Goal: Communication & Community: Ask a question

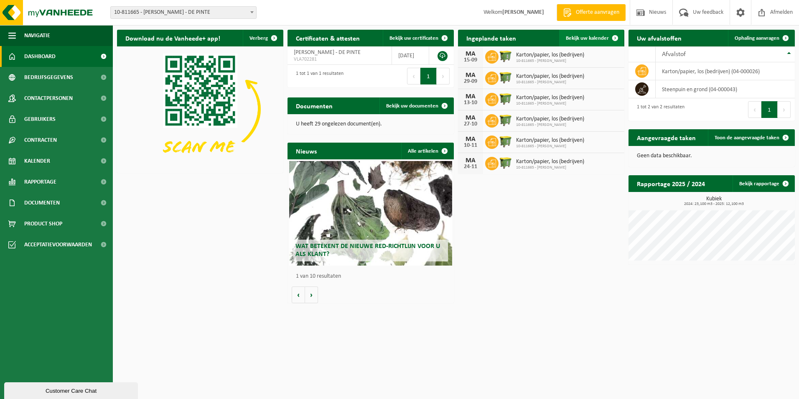
click at [601, 39] on span "Bekijk uw kalender" at bounding box center [587, 38] width 43 height 5
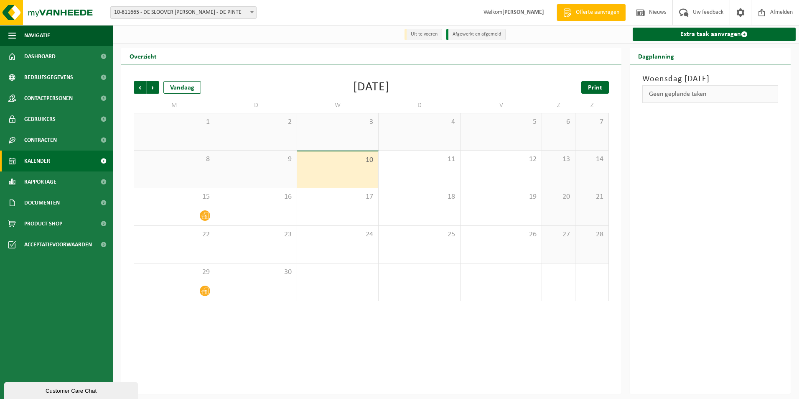
click at [596, 90] on span "Print" at bounding box center [595, 87] width 14 height 7
click at [151, 87] on span "Volgende" at bounding box center [153, 87] width 13 height 13
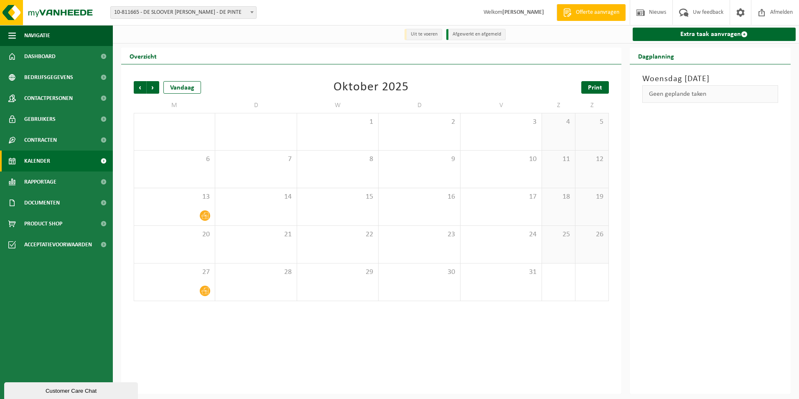
click at [597, 87] on span "Print" at bounding box center [595, 87] width 14 height 7
click at [155, 88] on span "Volgende" at bounding box center [153, 87] width 13 height 13
click at [590, 86] on span "Print" at bounding box center [595, 87] width 14 height 7
click at [153, 86] on span "Volgende" at bounding box center [153, 87] width 13 height 13
click at [142, 86] on span "Vorige" at bounding box center [140, 87] width 13 height 13
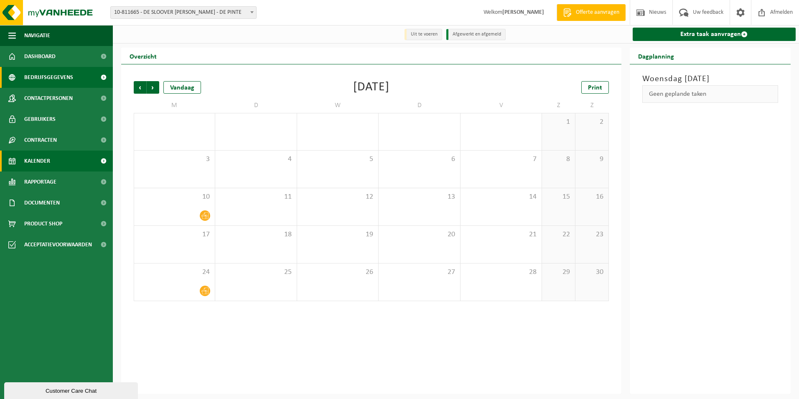
click at [38, 79] on span "Bedrijfsgegevens" at bounding box center [48, 77] width 49 height 21
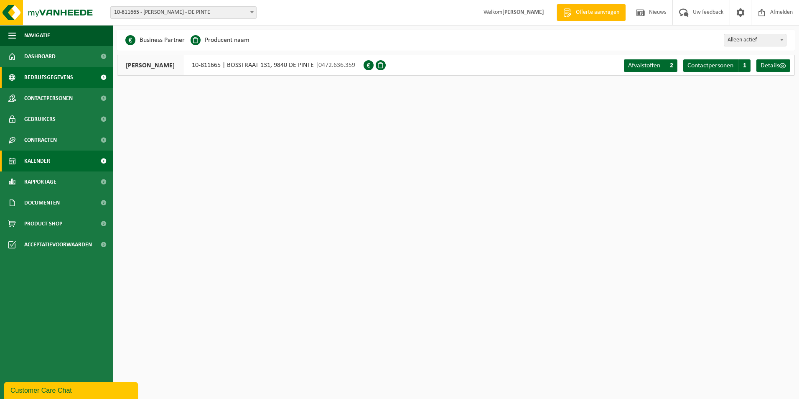
click at [64, 165] on link "Kalender" at bounding box center [56, 160] width 113 height 21
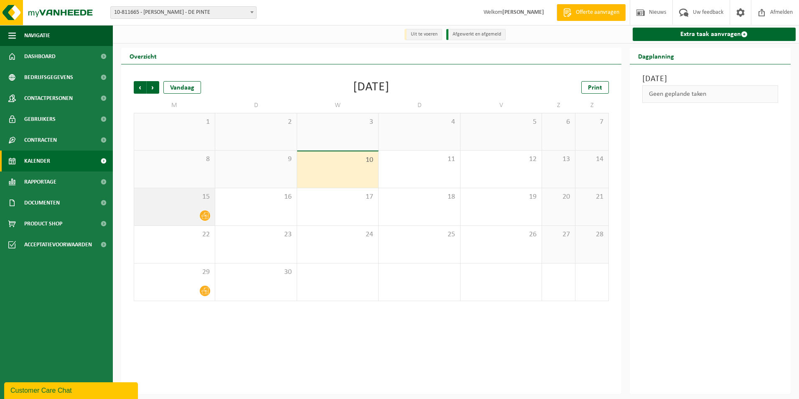
click at [200, 218] on span at bounding box center [205, 215] width 10 height 10
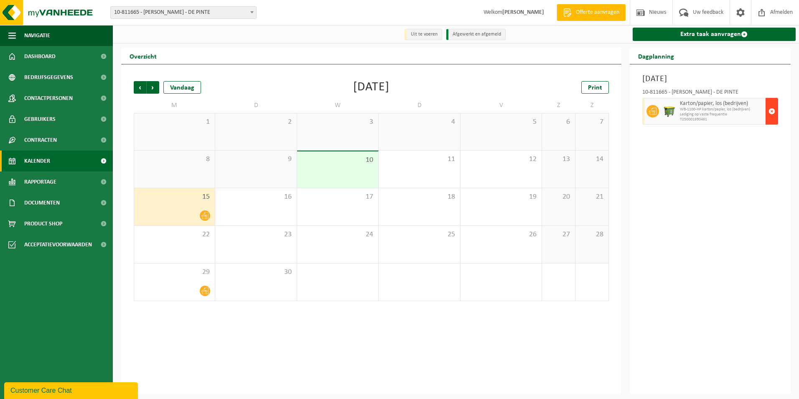
click at [770, 112] on span "button" at bounding box center [771, 111] width 7 height 17
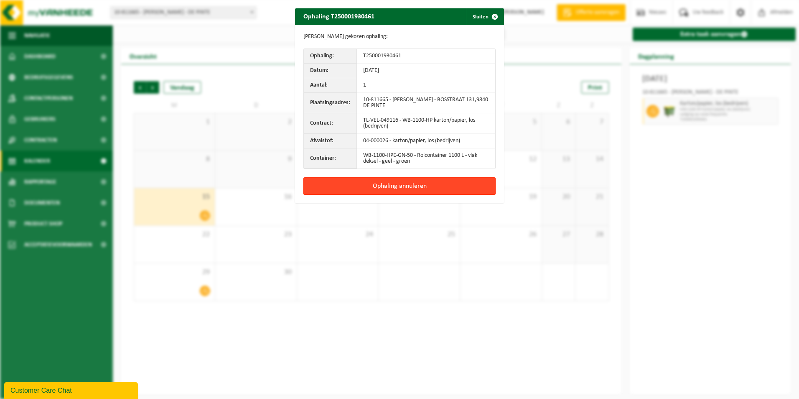
click at [391, 188] on button "Ophaling annuleren" at bounding box center [399, 186] width 192 height 18
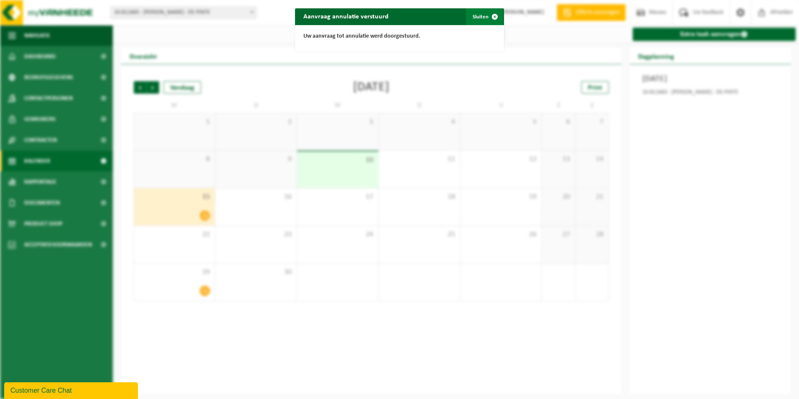
click at [468, 14] on button "Sluiten" at bounding box center [484, 16] width 37 height 17
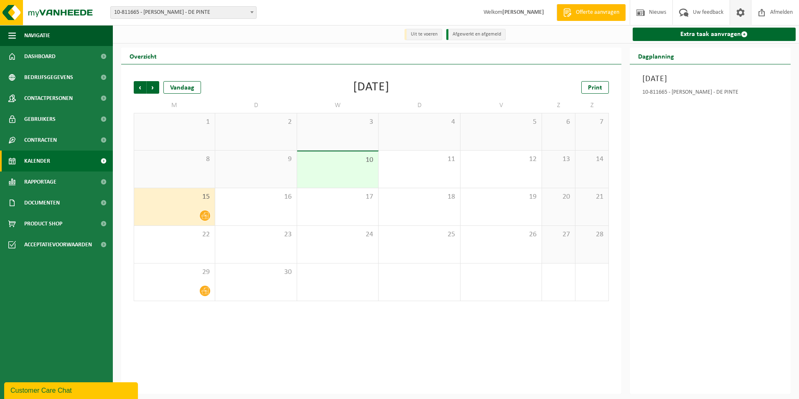
click at [739, 16] on span at bounding box center [740, 12] width 13 height 25
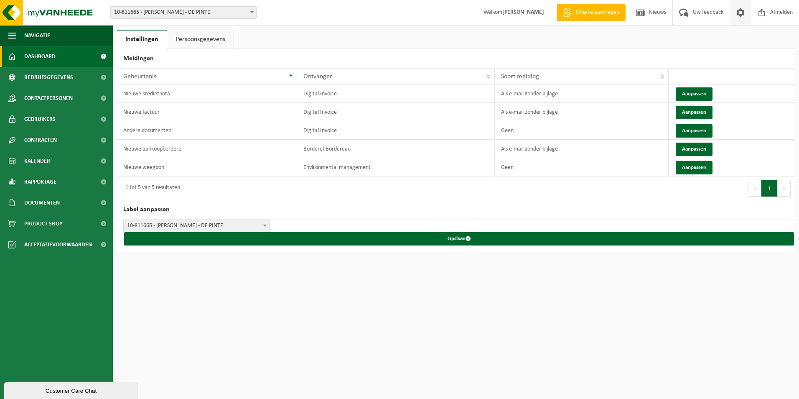
click at [52, 53] on span "Dashboard" at bounding box center [39, 56] width 31 height 21
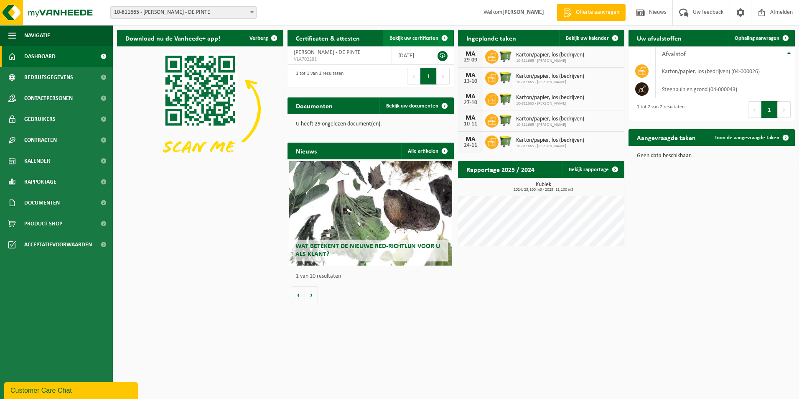
click at [407, 39] on span "Bekijk uw certificaten" at bounding box center [413, 38] width 49 height 5
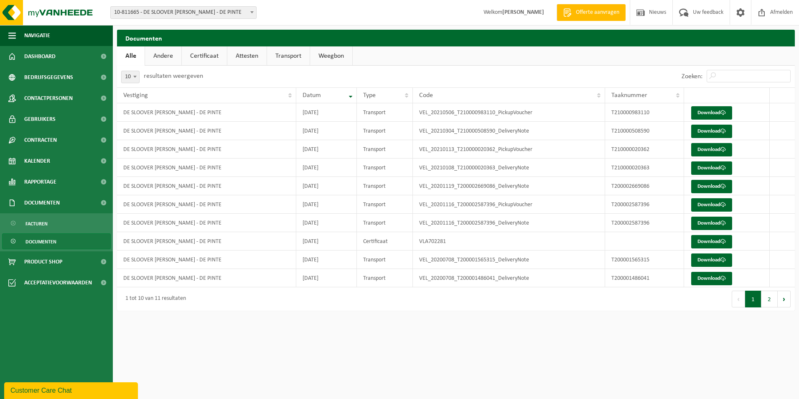
click at [132, 56] on link "Alle" at bounding box center [131, 55] width 28 height 19
click at [253, 10] on span at bounding box center [252, 12] width 8 height 11
click at [708, 13] on span "Uw feedback" at bounding box center [708, 12] width 35 height 25
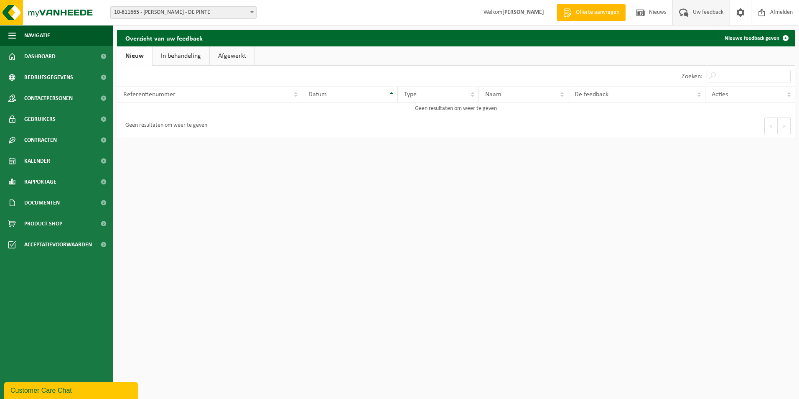
click at [133, 130] on div "Geen resultaten om weer te geven" at bounding box center [164, 125] width 86 height 15
click at [135, 59] on link "Nieuw" at bounding box center [134, 55] width 35 height 19
click at [644, 8] on span at bounding box center [640, 12] width 13 height 25
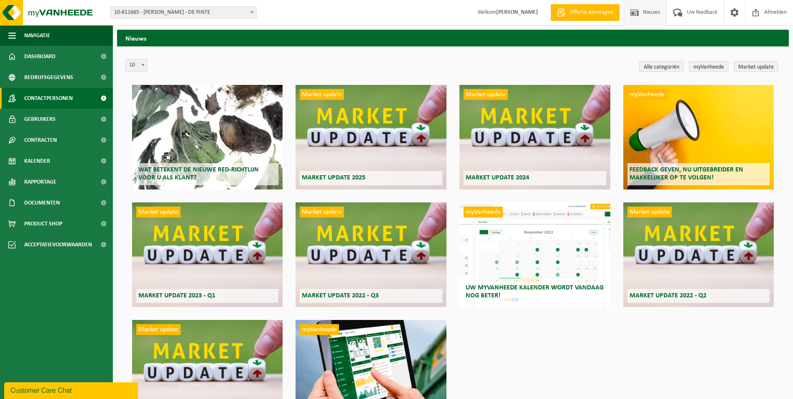
click at [58, 100] on span "Contactpersonen" at bounding box center [48, 98] width 48 height 21
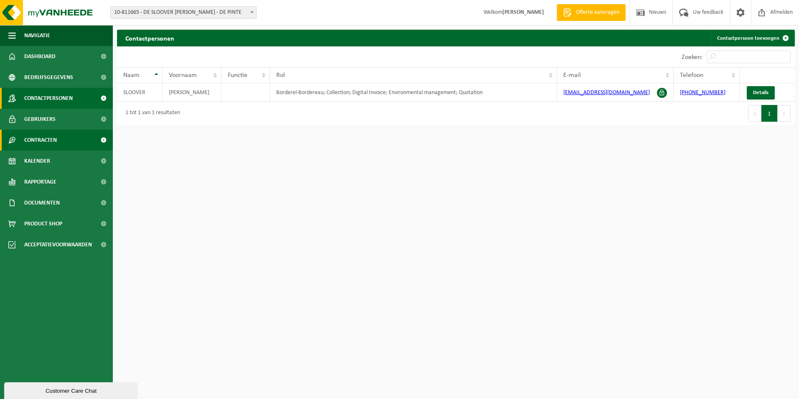
click at [67, 142] on link "Contracten" at bounding box center [56, 140] width 113 height 21
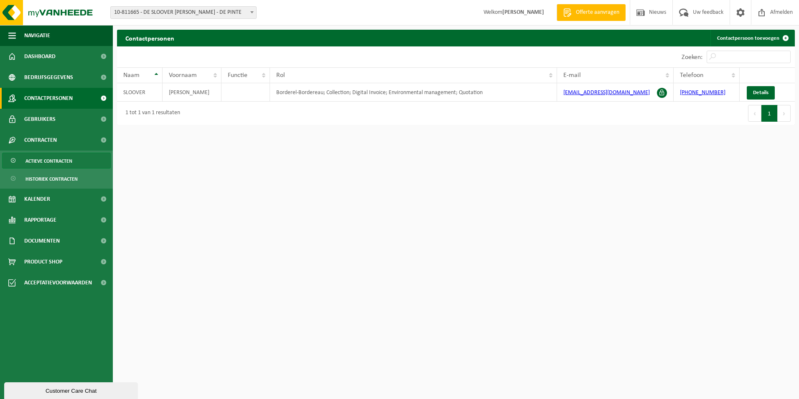
click at [60, 159] on span "Actieve contracten" at bounding box center [48, 161] width 47 height 16
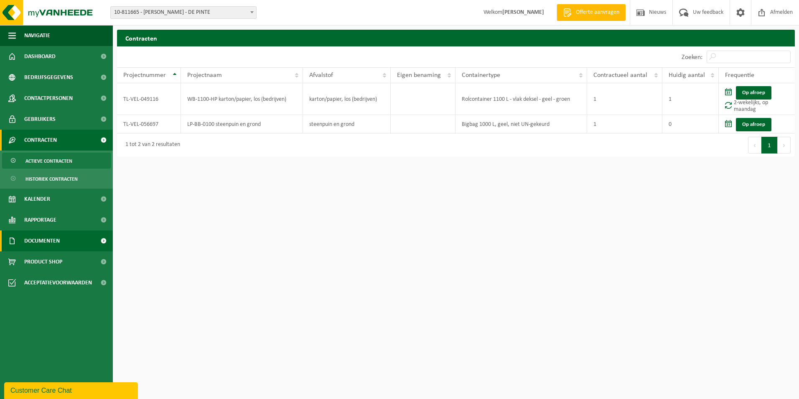
click at [27, 240] on span "Documenten" at bounding box center [42, 240] width 36 height 21
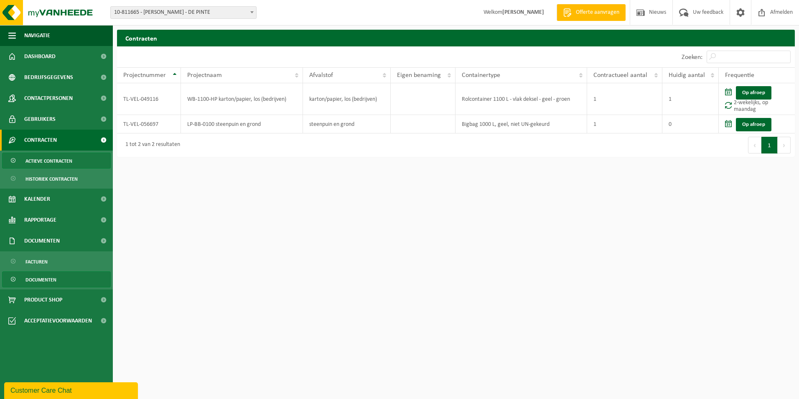
click at [33, 276] on span "Documenten" at bounding box center [40, 280] width 31 height 16
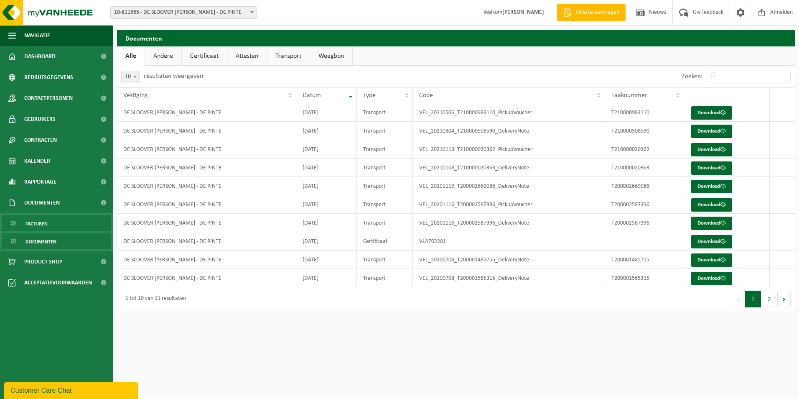
click at [36, 227] on span "Facturen" at bounding box center [36, 224] width 22 height 16
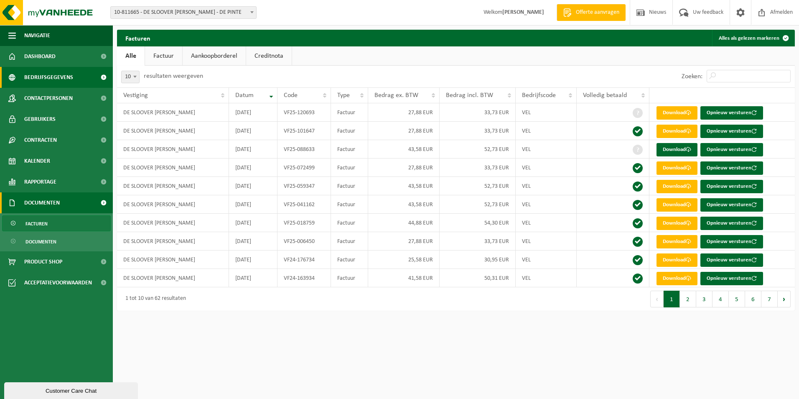
click at [45, 76] on span "Bedrijfsgegevens" at bounding box center [48, 77] width 49 height 21
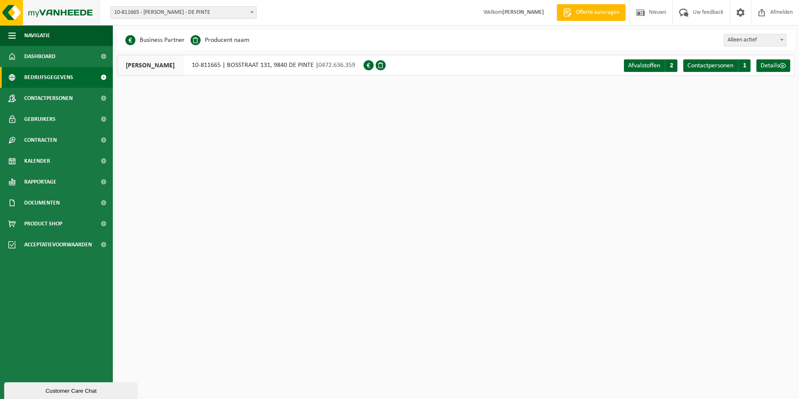
click at [15, 10] on img at bounding box center [50, 12] width 100 height 25
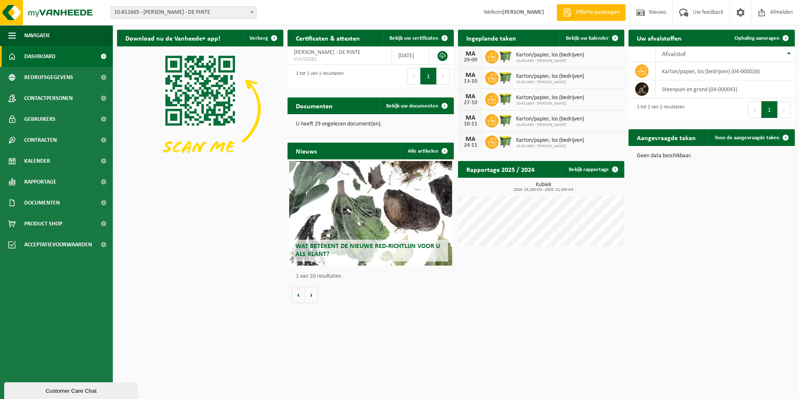
click at [605, 12] on span "Offerte aanvragen" at bounding box center [598, 12] width 48 height 8
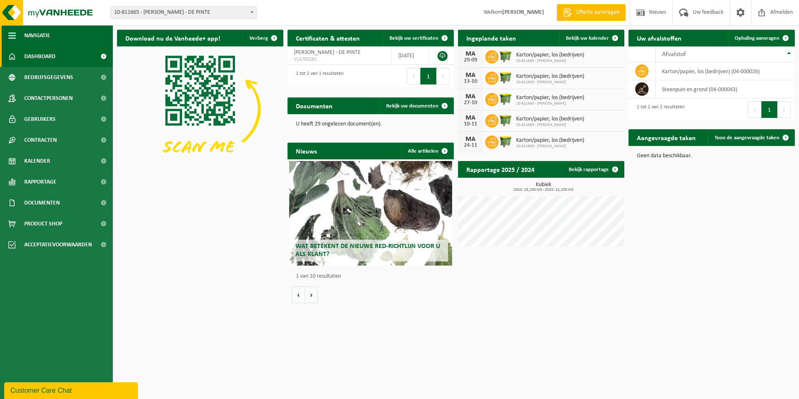
click at [11, 33] on span "button" at bounding box center [12, 35] width 8 height 21
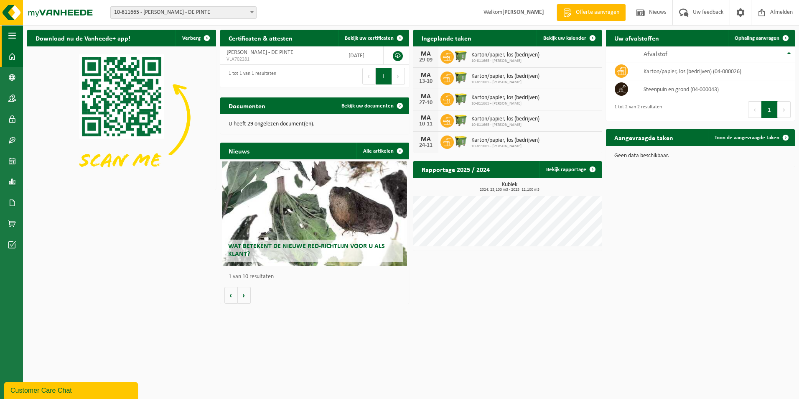
click at [11, 33] on span "button" at bounding box center [12, 35] width 8 height 21
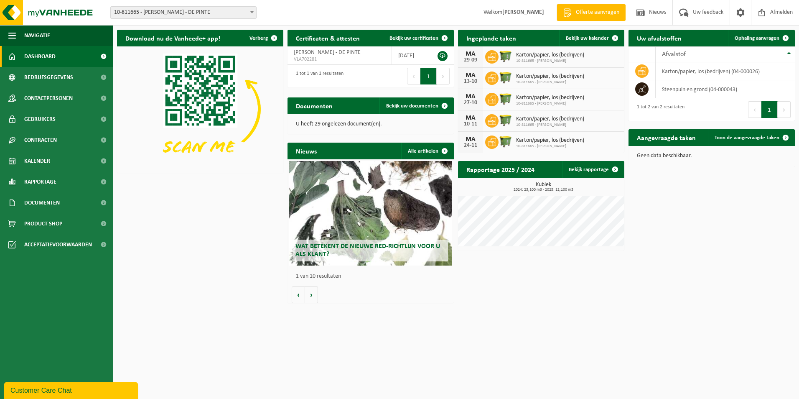
click at [70, 389] on div "Customer Care Chat" at bounding box center [70, 390] width 121 height 10
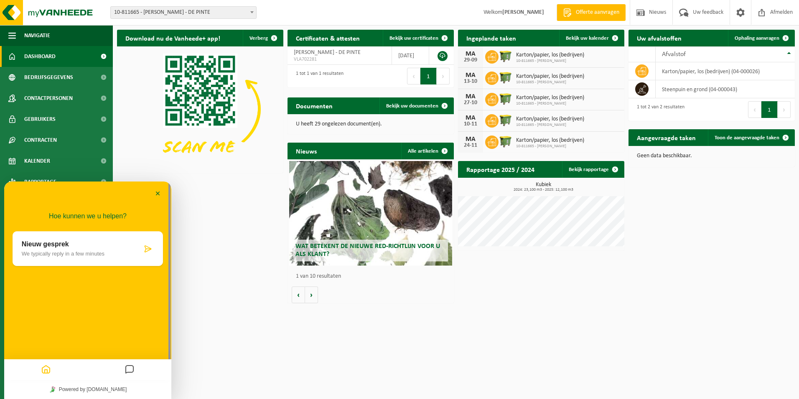
click at [93, 255] on p "We typically reply in a few minutes" at bounding box center [82, 253] width 120 height 6
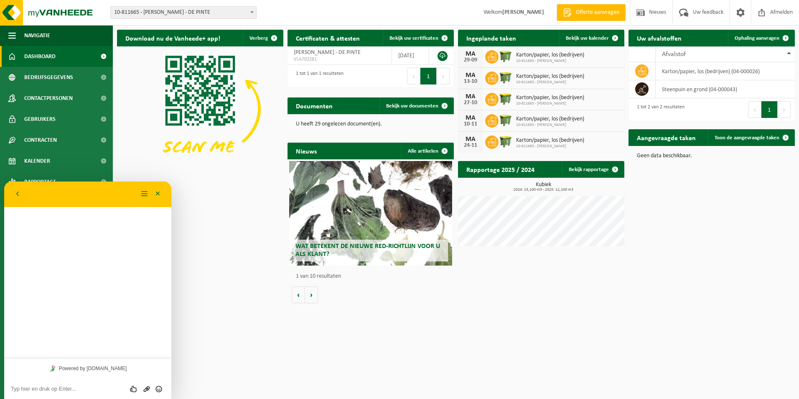
click at [19, 388] on textarea at bounding box center [88, 388] width 154 height 7
type textarea "wat moet ik doen om ons lopend contract stop te zetten wegens stopzetting van h…"
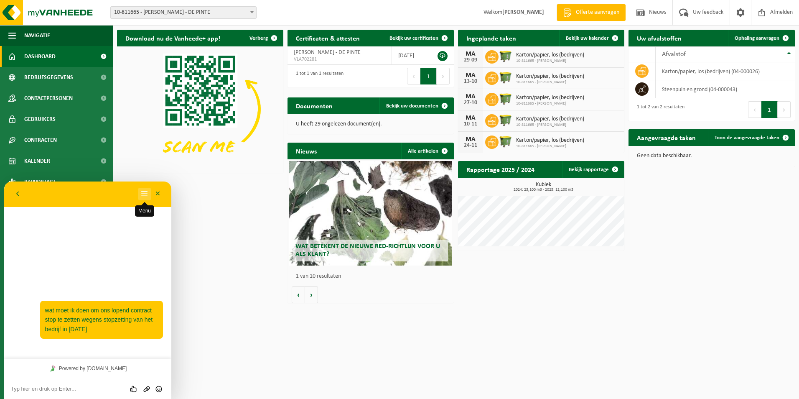
click at [144, 195] on button "Menu" at bounding box center [144, 194] width 13 height 13
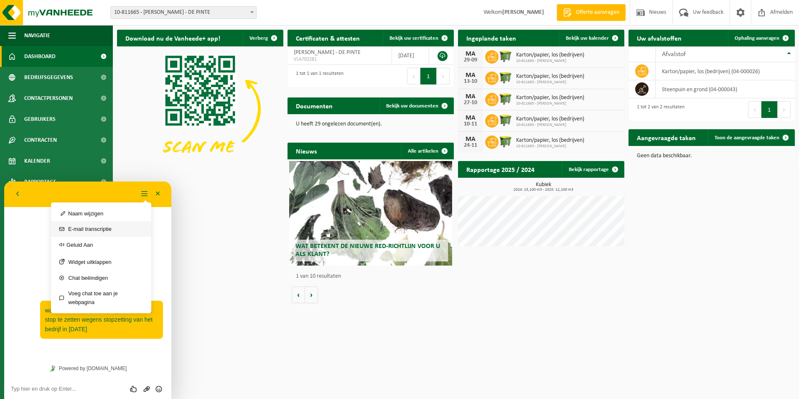
click at [63, 229] on icon "secondary" at bounding box center [61, 228] width 5 height 9
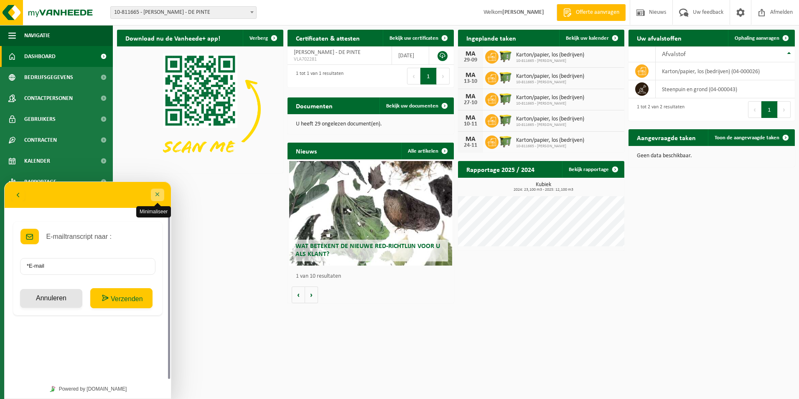
click at [159, 196] on button "Minimaliseer" at bounding box center [157, 194] width 13 height 13
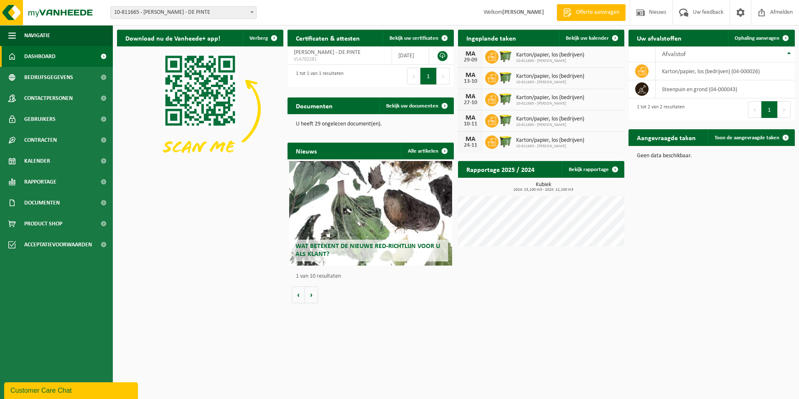
click at [77, 395] on div "Customer Care Chat" at bounding box center [70, 390] width 121 height 10
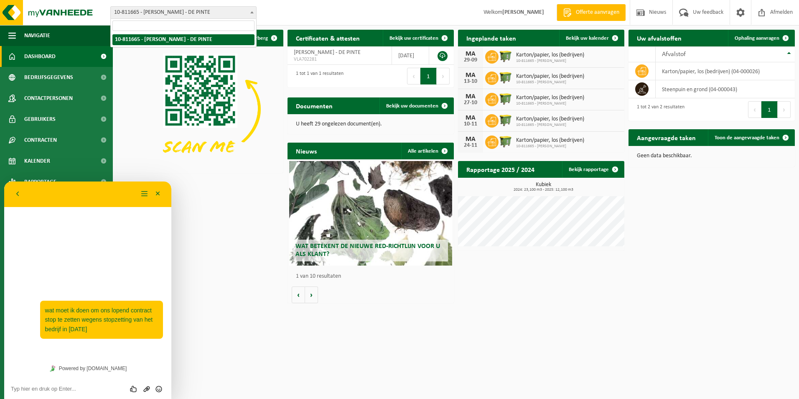
click at [250, 13] on b at bounding box center [251, 12] width 3 height 2
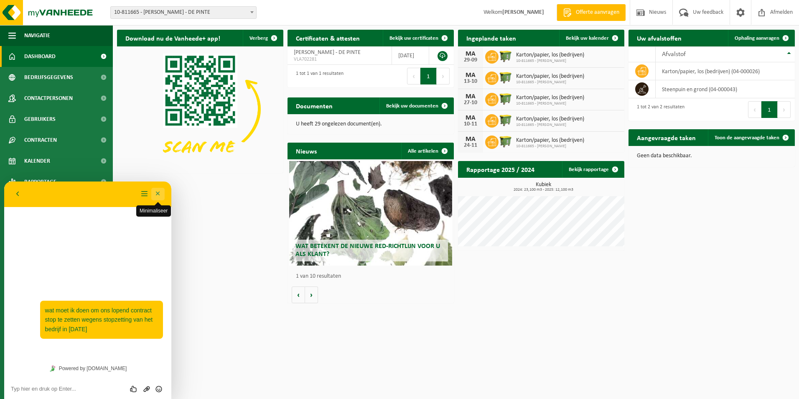
click at [157, 191] on button "Minimaliseer" at bounding box center [157, 194] width 13 height 13
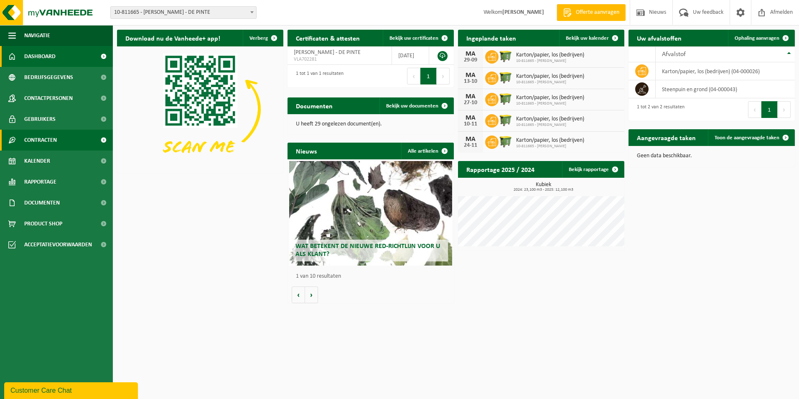
click at [63, 143] on link "Contracten" at bounding box center [56, 140] width 113 height 21
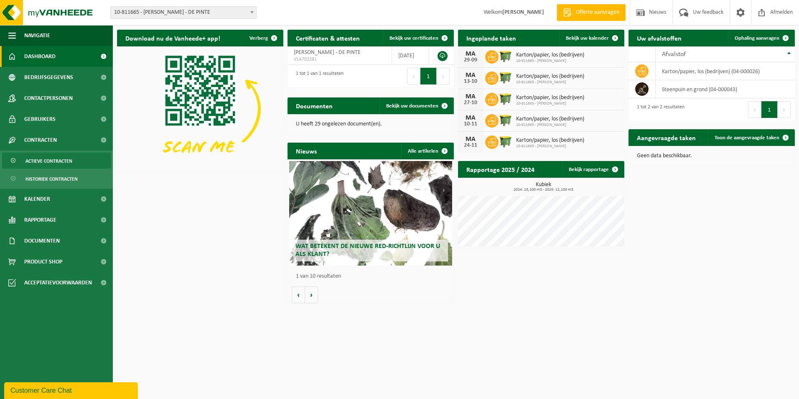
click at [63, 161] on span "Actieve contracten" at bounding box center [48, 161] width 47 height 16
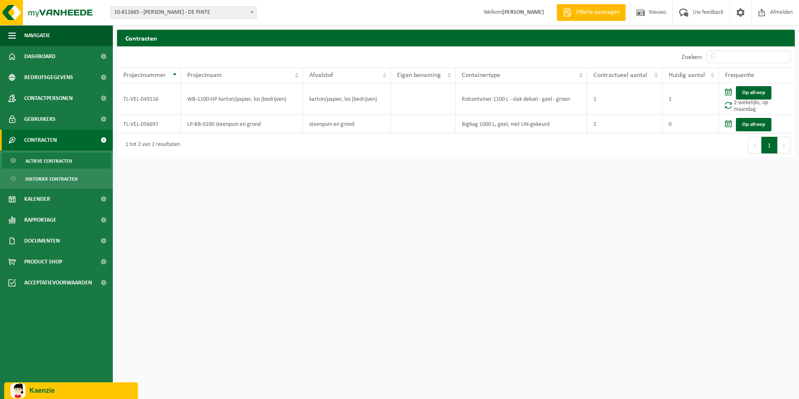
click at [80, 394] on p "Kaenzie" at bounding box center [81, 391] width 102 height 8
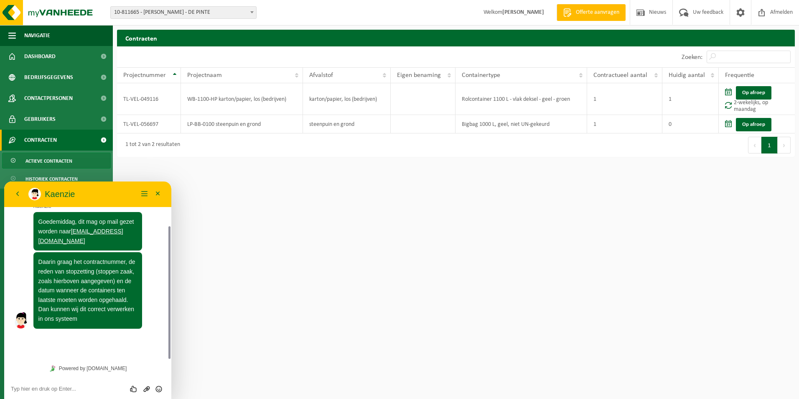
scroll to position [36, 0]
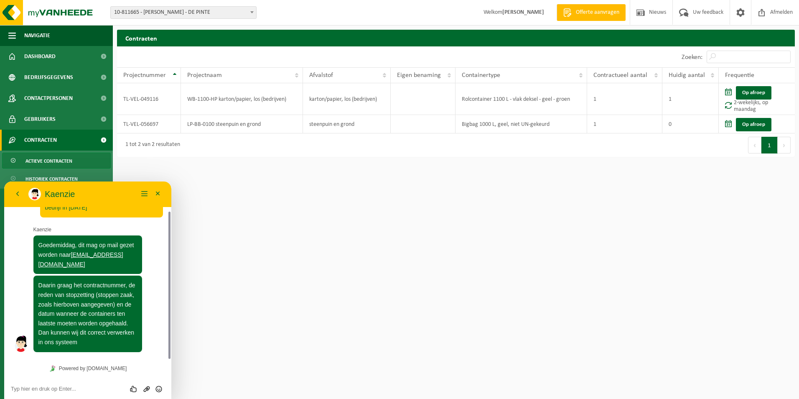
click at [52, 390] on textarea at bounding box center [88, 388] width 154 height 7
type textarea "k"
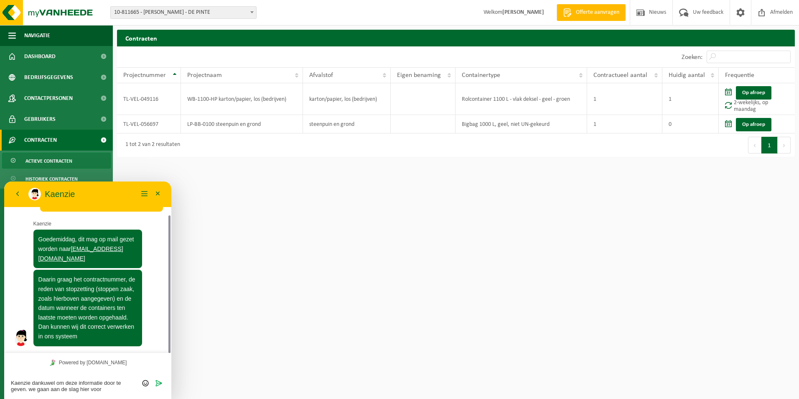
type textarea "Kaenzie dankuwel om deze informatie door te geven. we gaan aan de slag hier voo…"
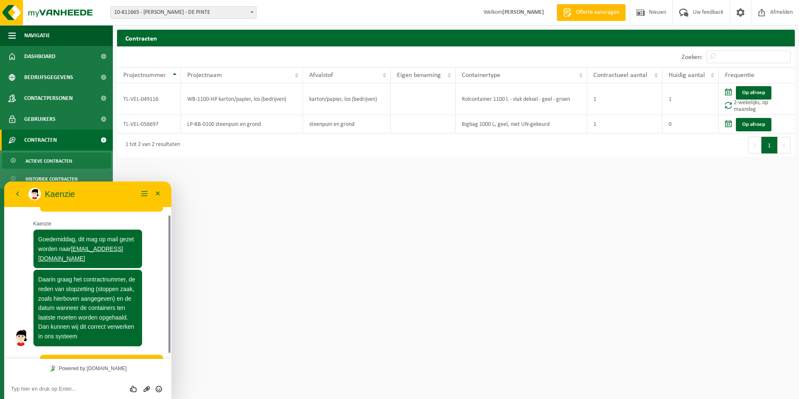
scroll to position [73, 0]
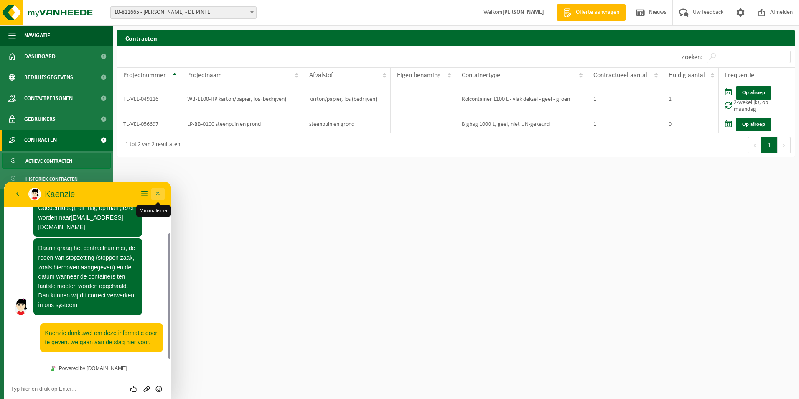
click at [156, 193] on button "Minimaliseer" at bounding box center [157, 194] width 13 height 13
